Goal: Information Seeking & Learning: Compare options

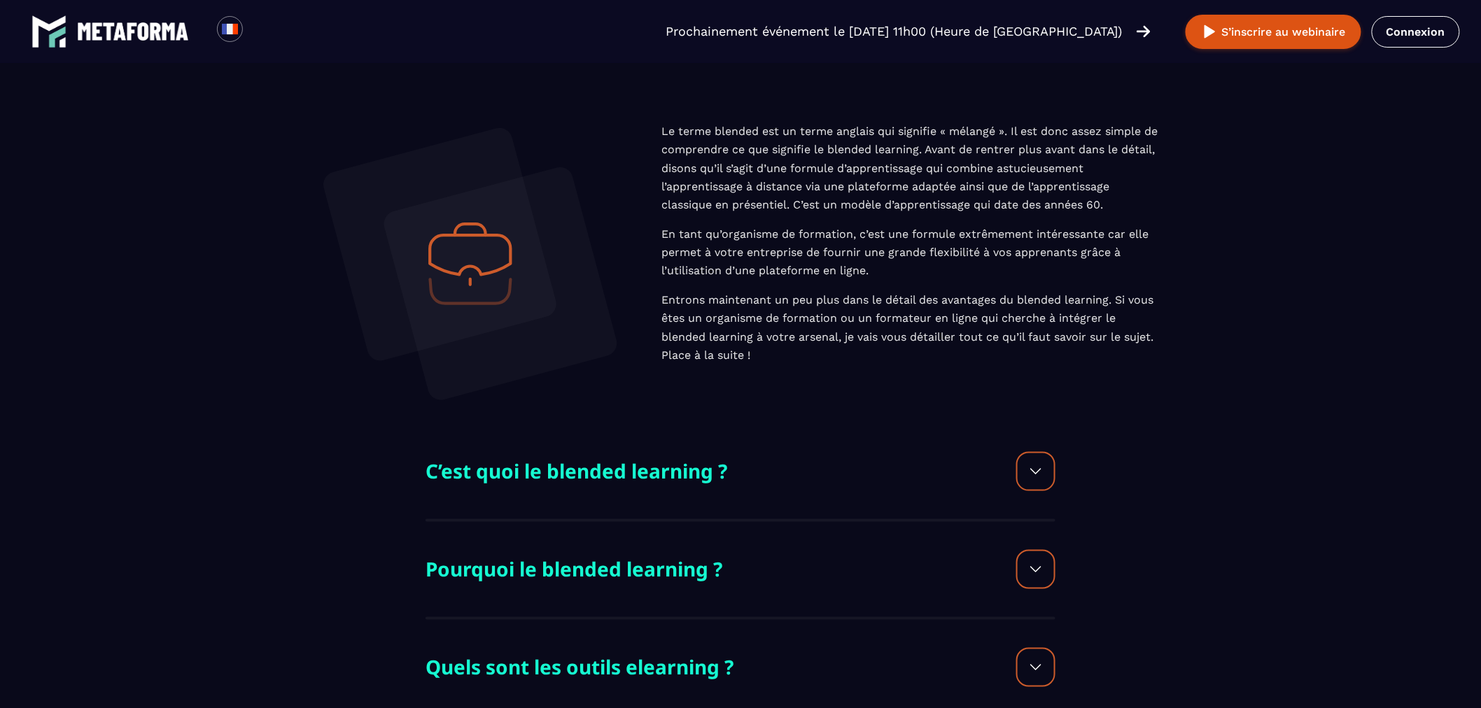
scroll to position [155, 0]
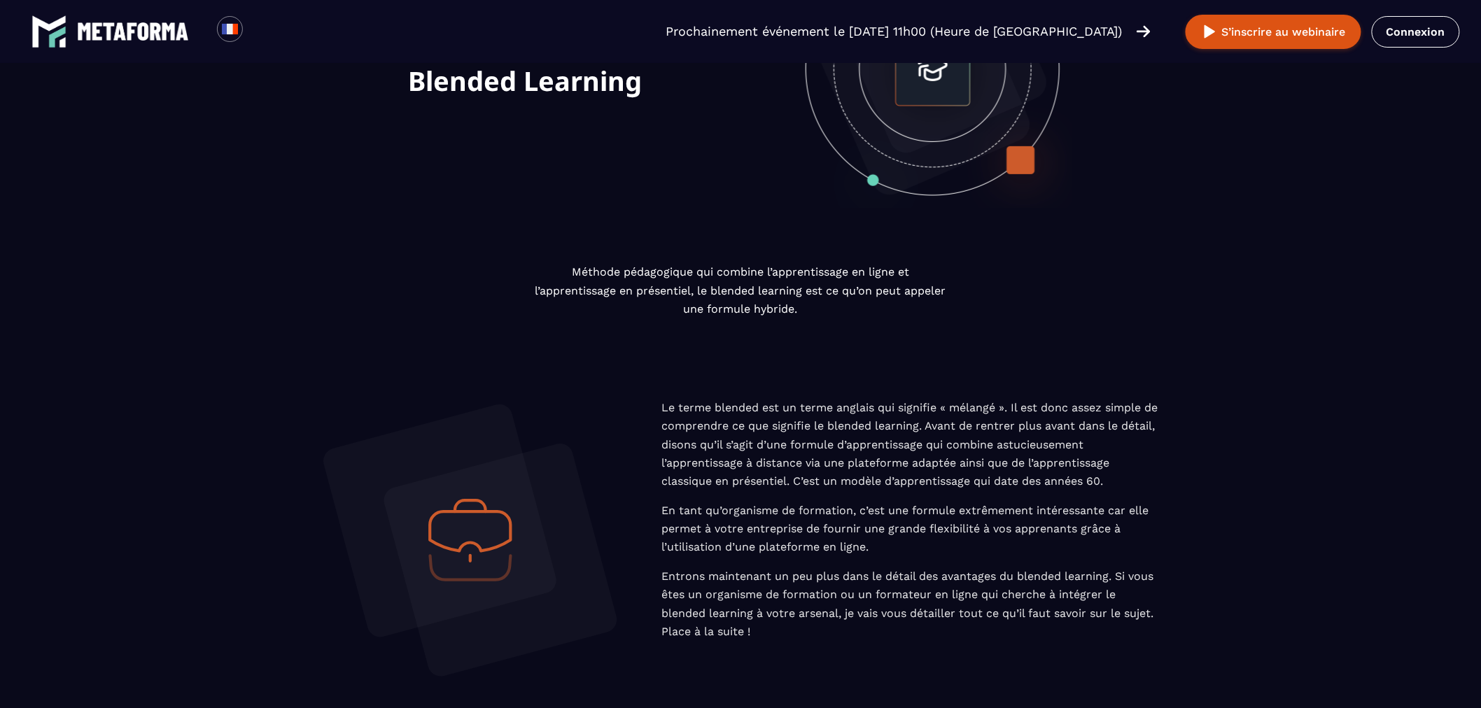
click at [1222, 246] on section "FONCTIONNALITÉS Blended Learning" at bounding box center [740, 96] width 1481 height 334
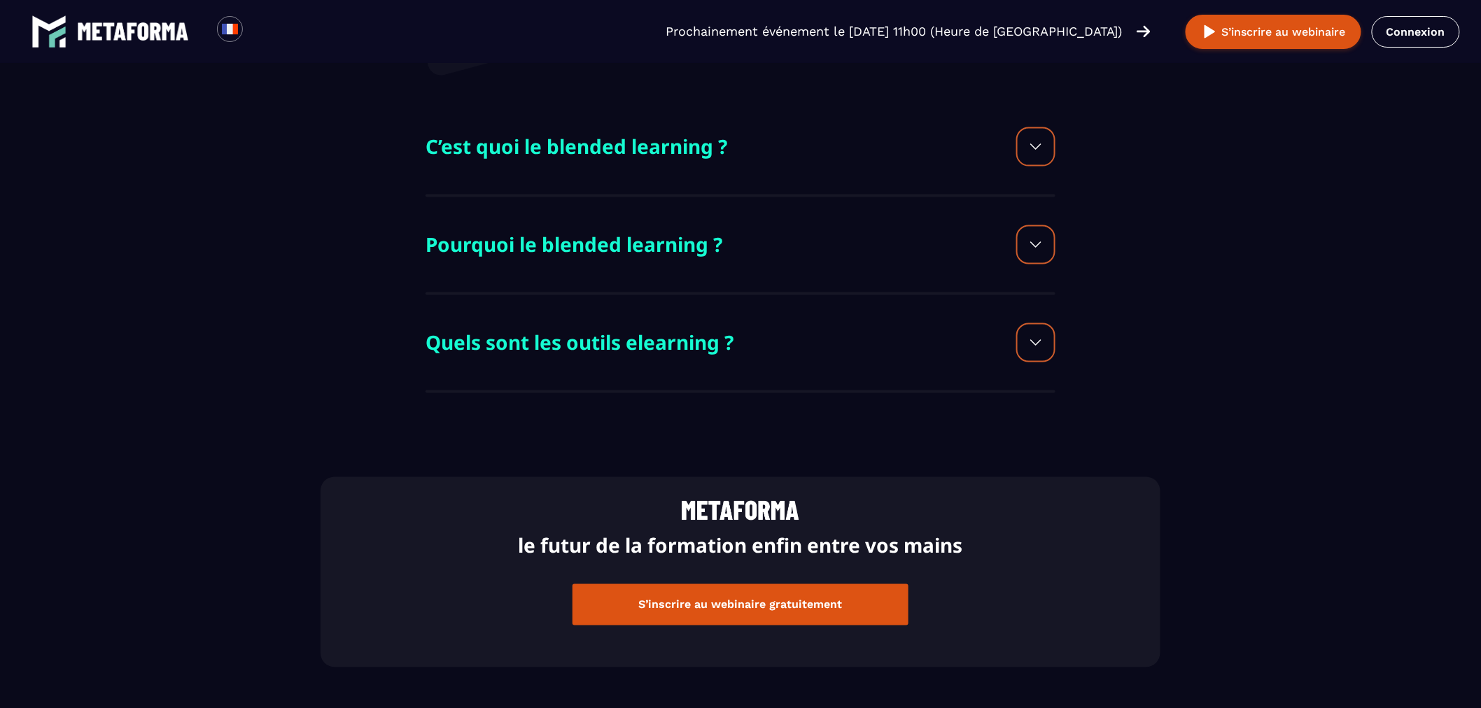
scroll to position [544, 0]
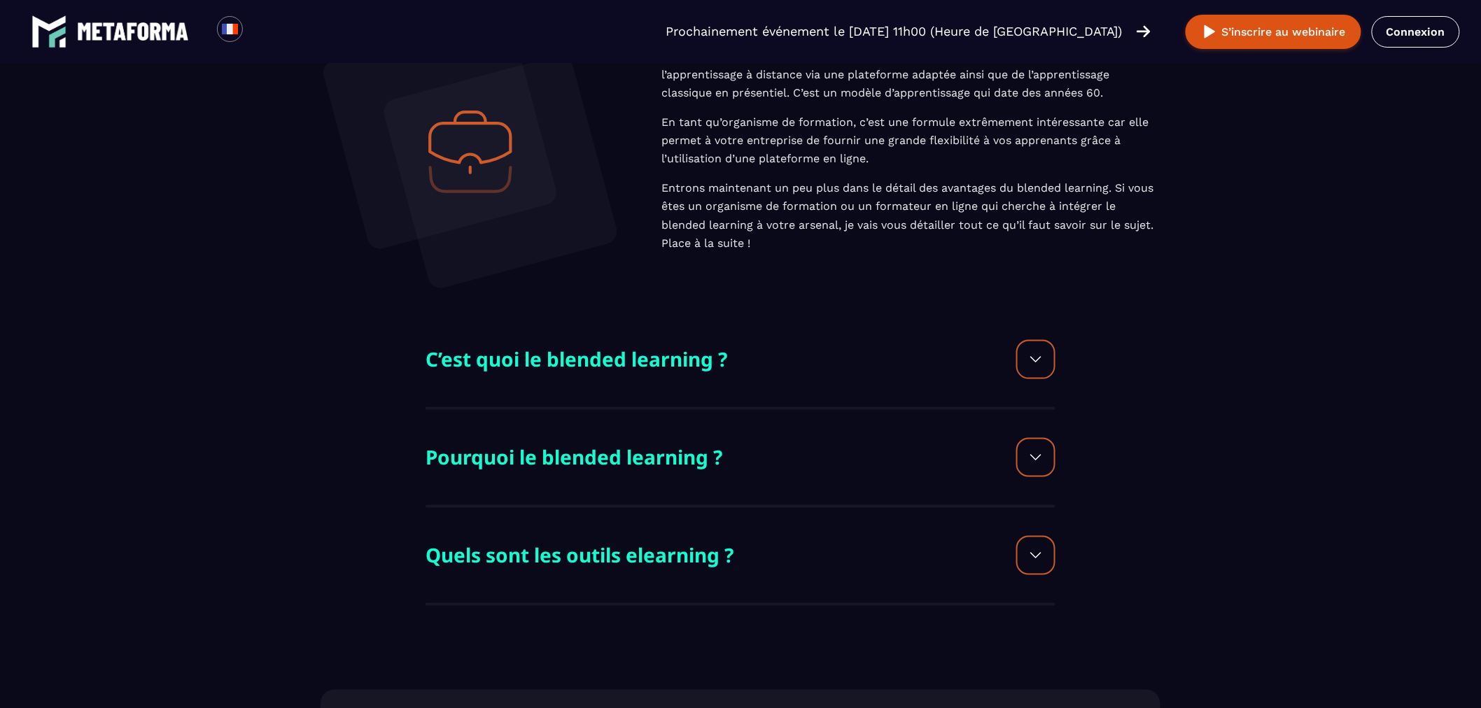
click at [1032, 369] on div at bounding box center [1035, 359] width 39 height 39
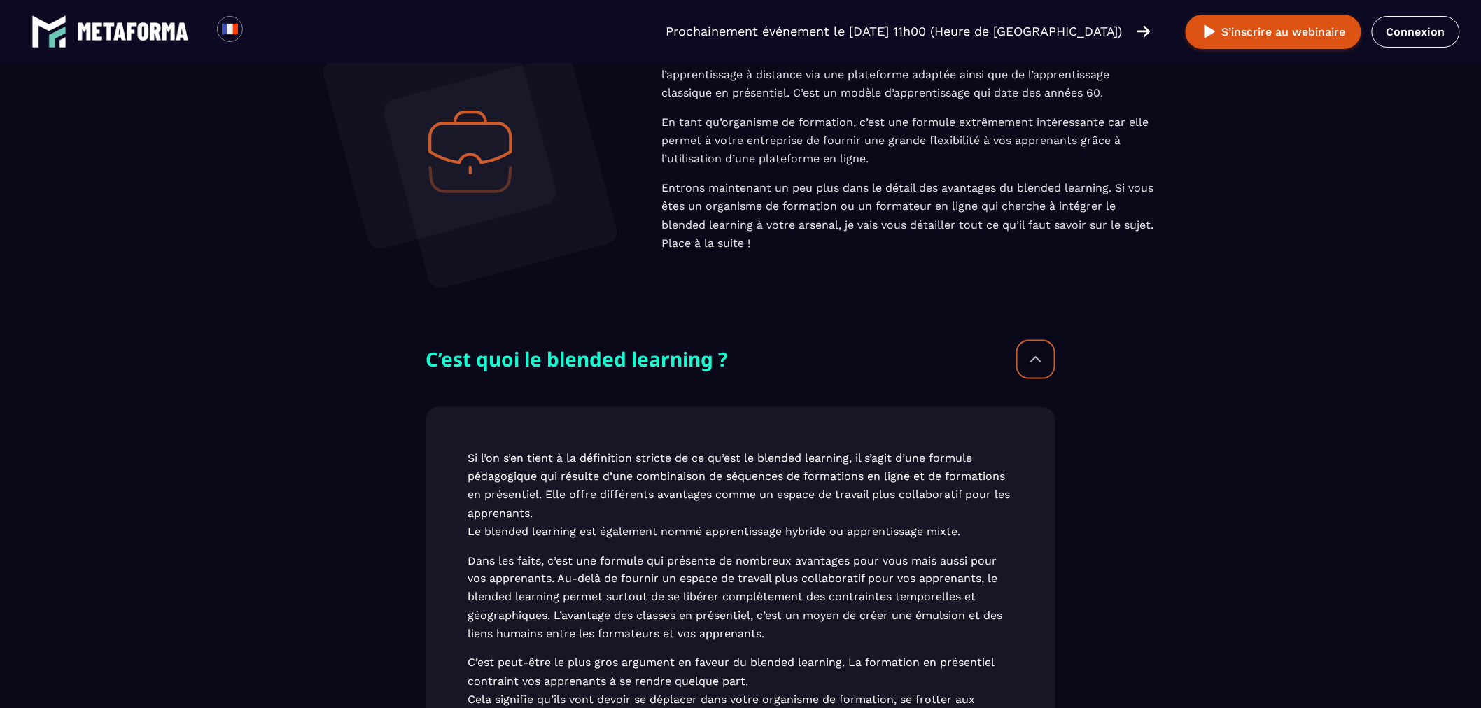
click at [1031, 367] on div at bounding box center [1035, 359] width 39 height 39
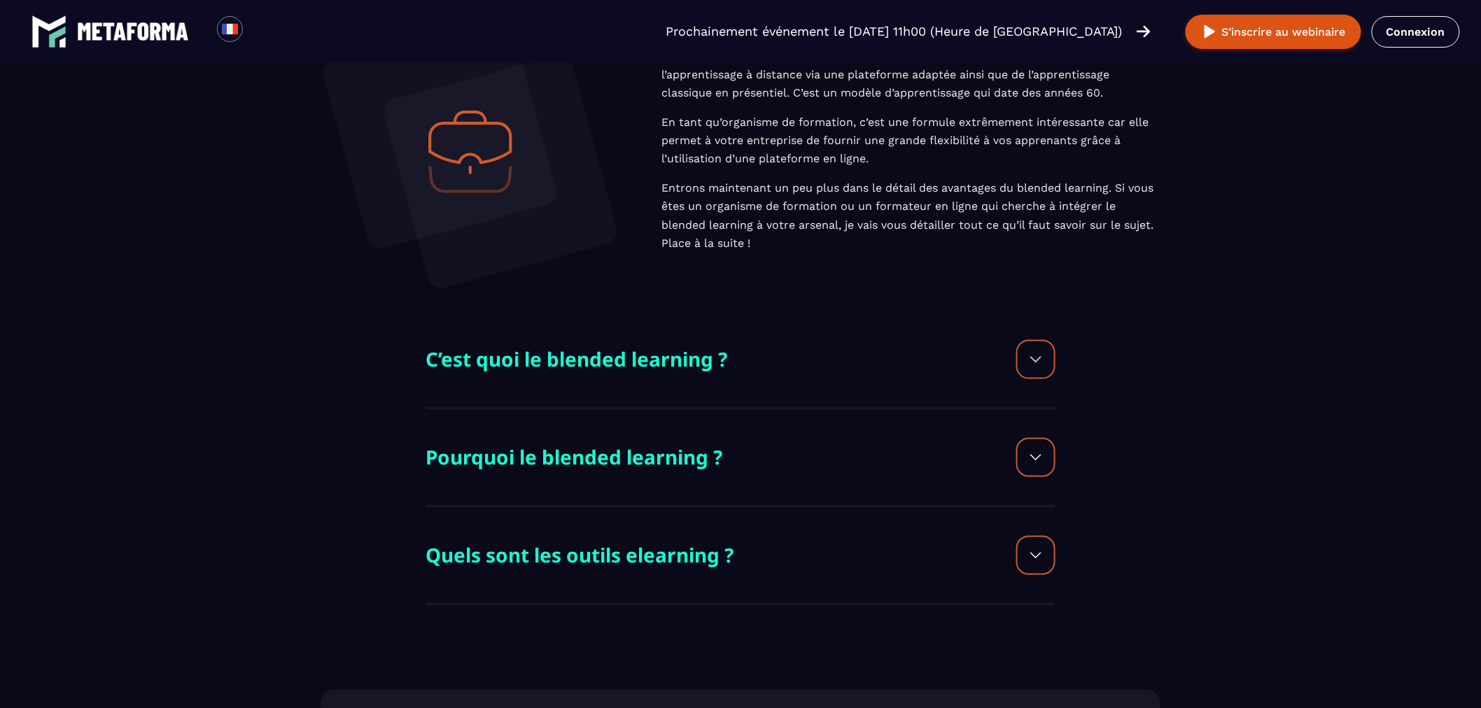
click at [1043, 459] on img at bounding box center [1035, 457] width 17 height 17
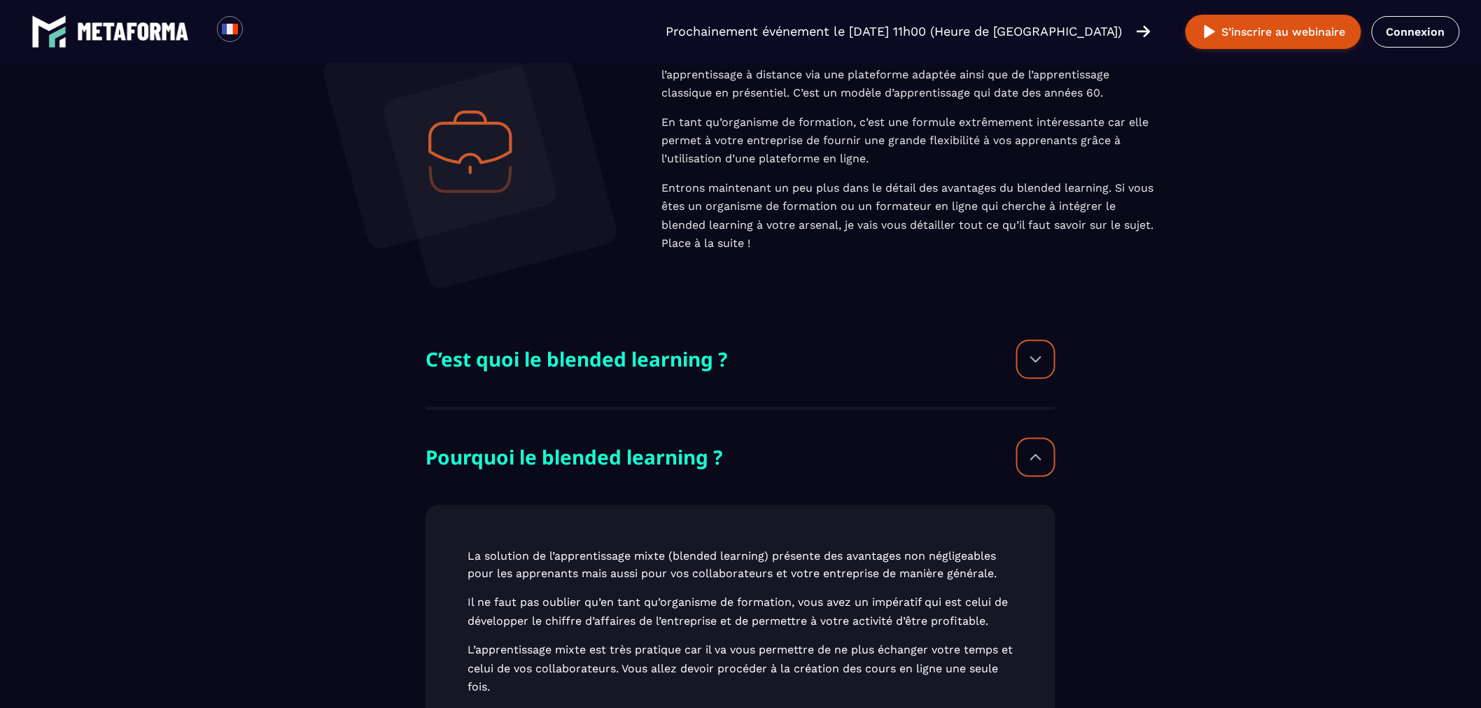
click at [1043, 459] on img at bounding box center [1035, 457] width 17 height 17
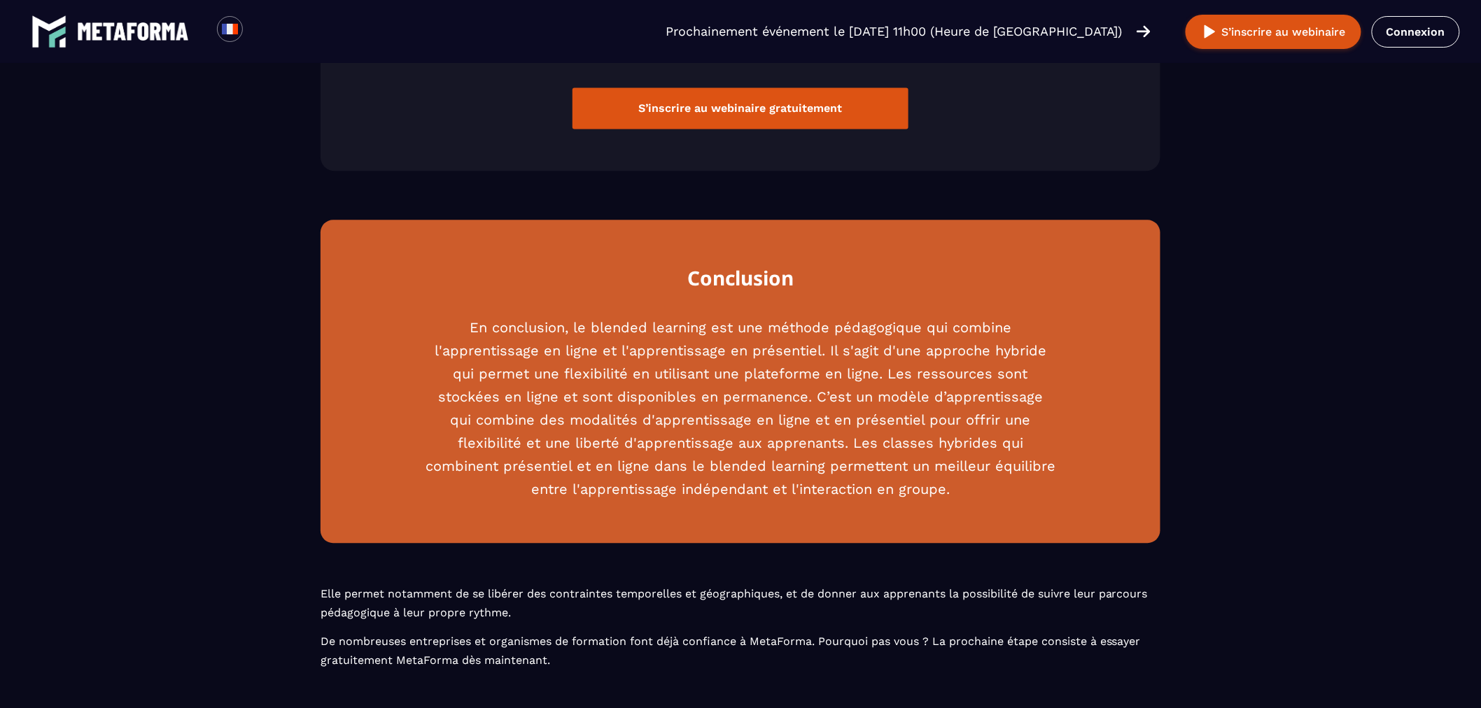
scroll to position [0, 0]
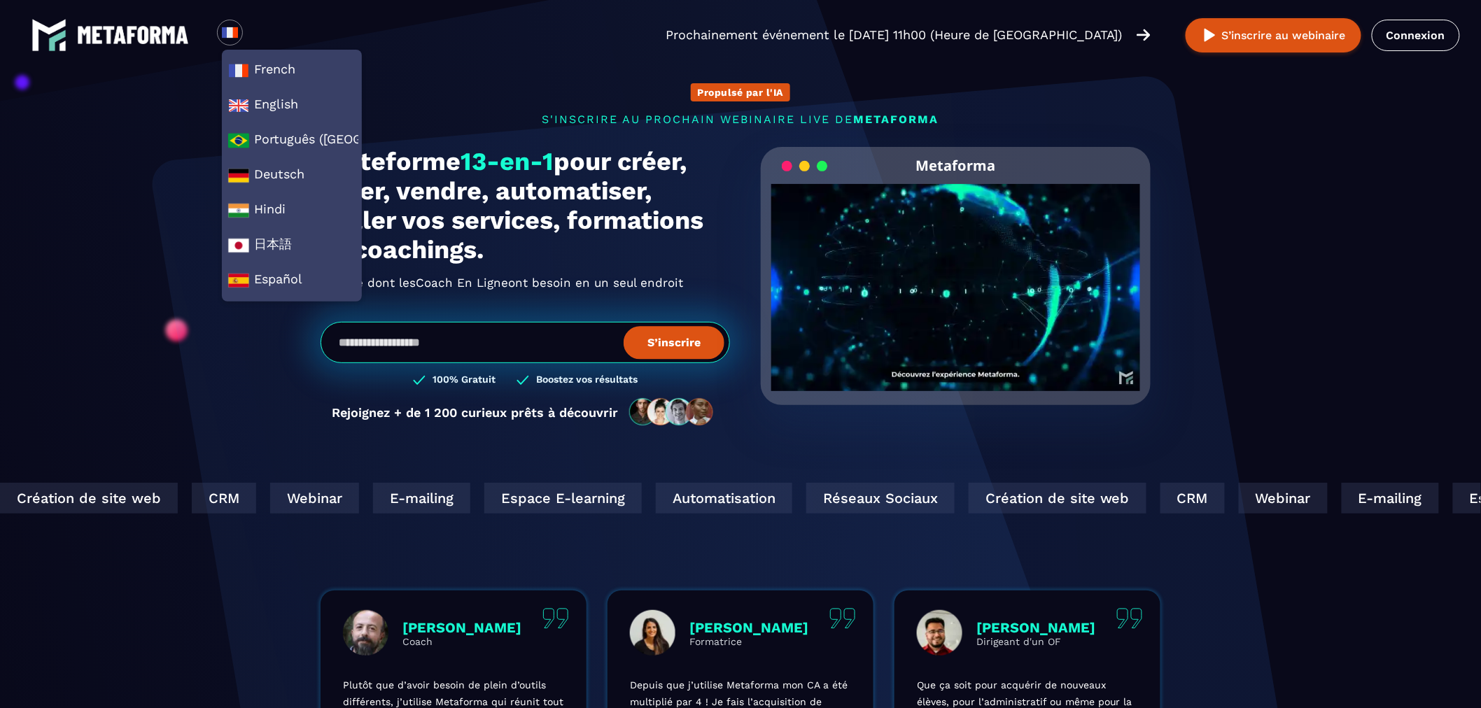
click at [127, 32] on img at bounding box center [133, 35] width 112 height 18
click at [61, 25] on img at bounding box center [48, 34] width 35 height 35
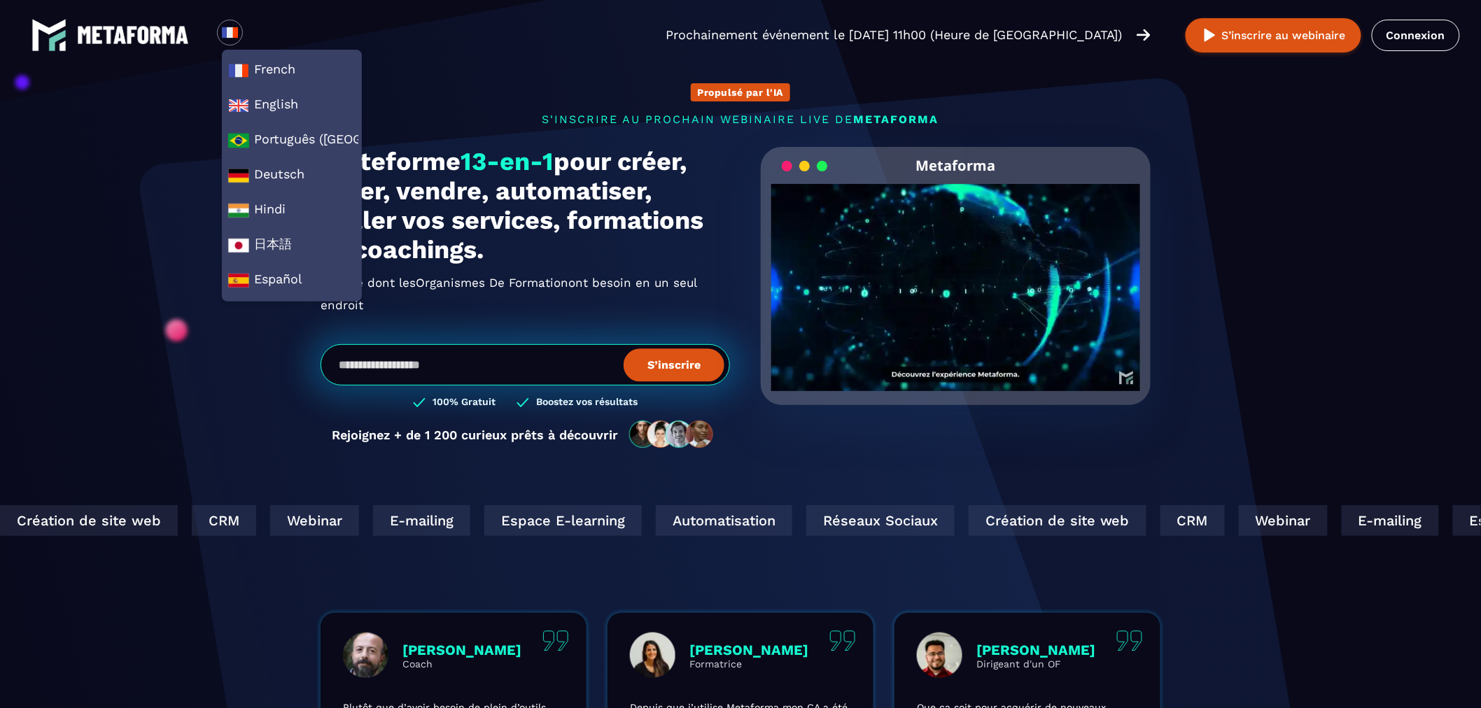
click at [266, 62] on span "French" at bounding box center [291, 70] width 127 height 21
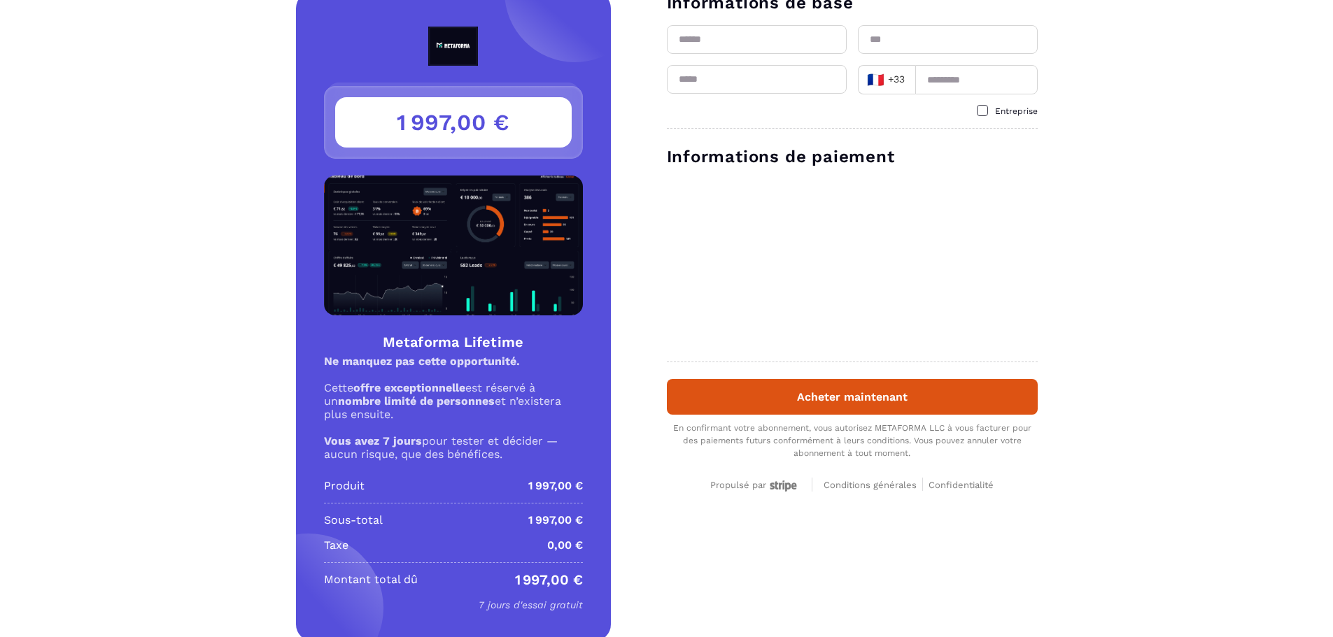
scroll to position [83, 0]
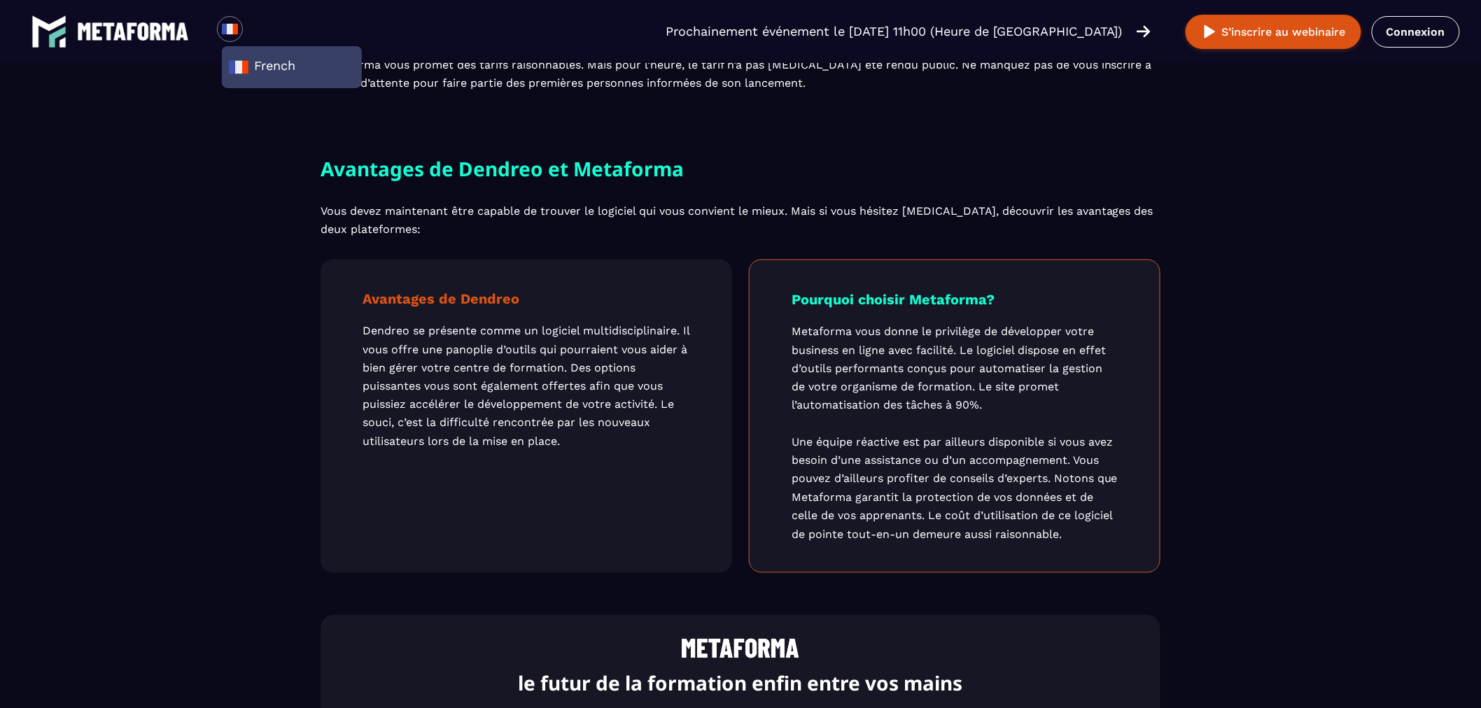
scroll to position [2561, 0]
